Goal: Task Accomplishment & Management: Manage account settings

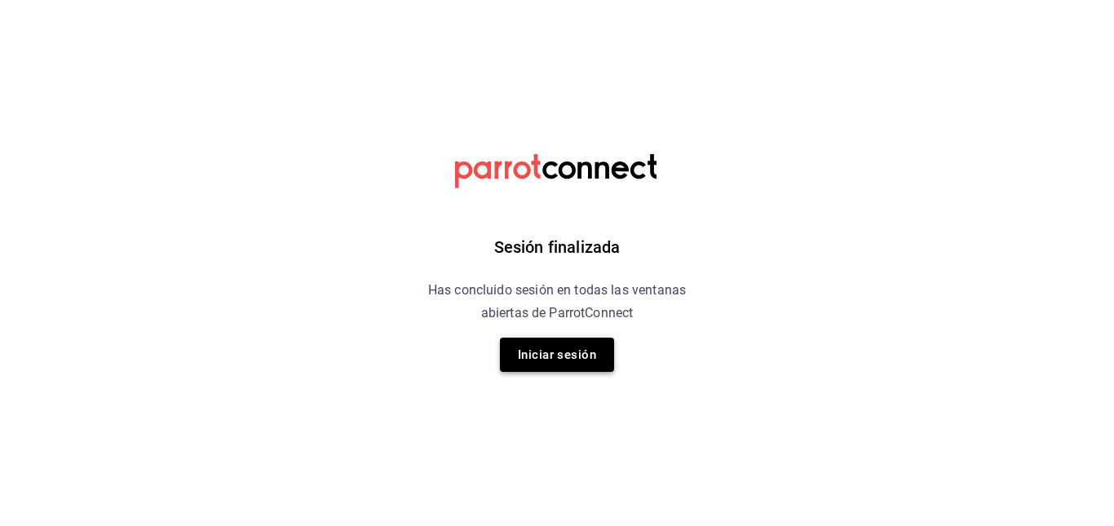
click at [552, 345] on button "Iniciar sesión" at bounding box center [557, 355] width 114 height 34
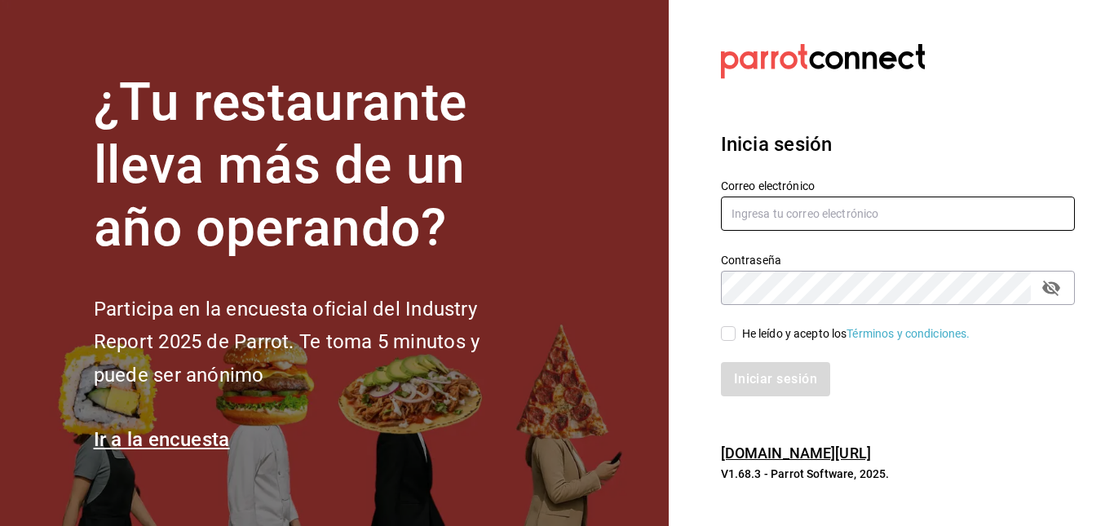
type input "facturaswrmx@gmail.com"
click at [729, 339] on input "He leído y acepto los Términos y condiciones." at bounding box center [728, 333] width 15 height 15
checkbox input "true"
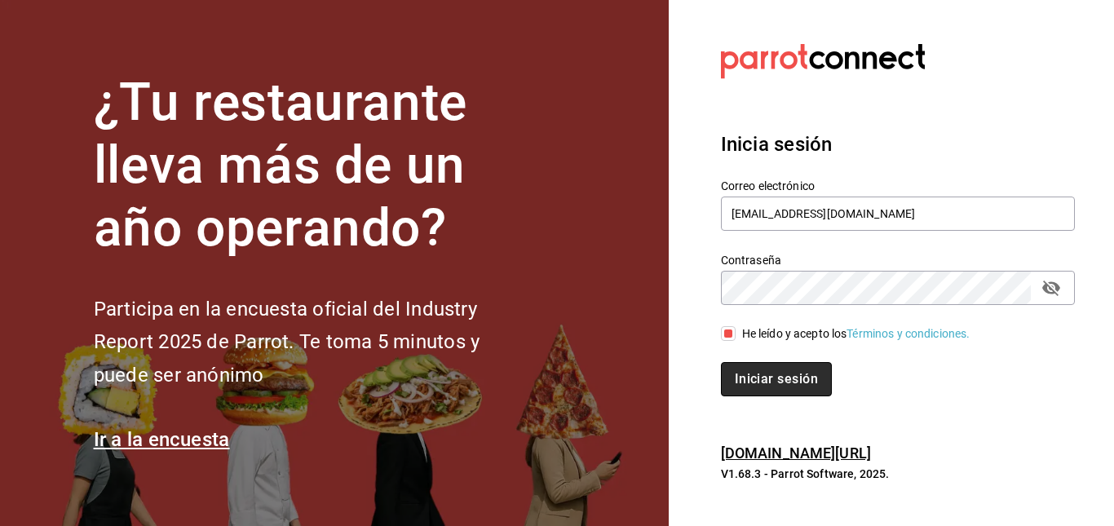
click at [768, 369] on button "Iniciar sesión" at bounding box center [776, 379] width 111 height 34
